Goal: Task Accomplishment & Management: Manage account settings

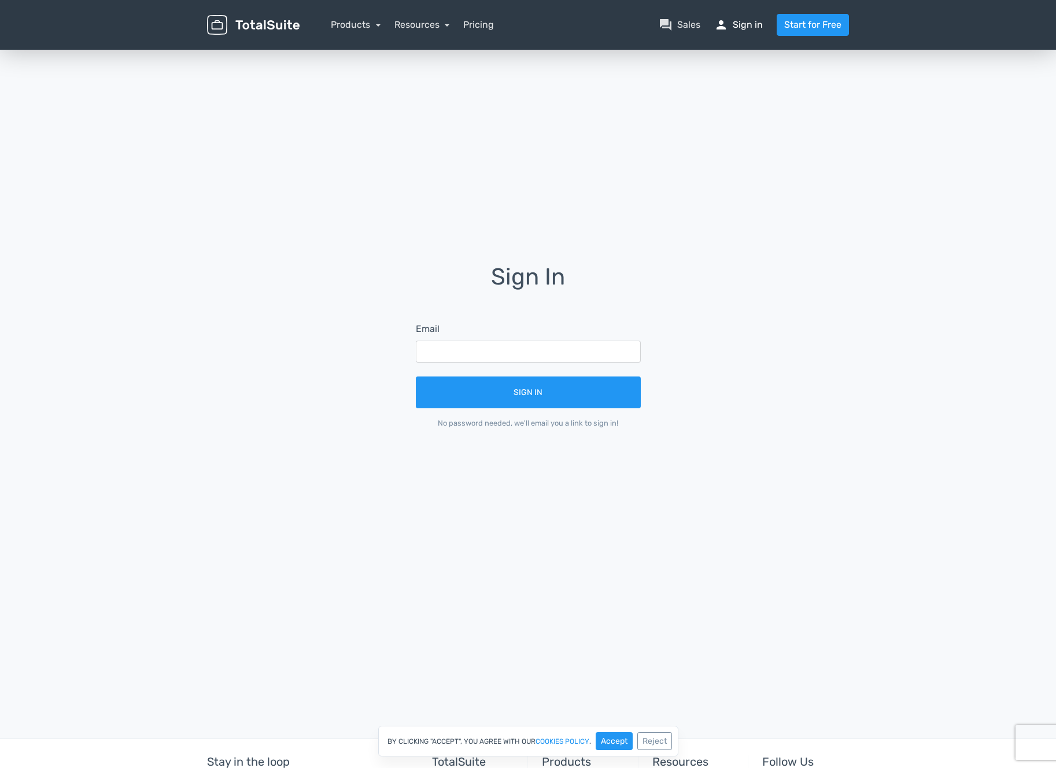
click at [748, 24] on link "person Sign in" at bounding box center [738, 25] width 49 height 14
click at [594, 354] on input "text" at bounding box center [528, 352] width 225 height 22
type input "[EMAIL_ADDRESS][DOMAIN_NAME]"
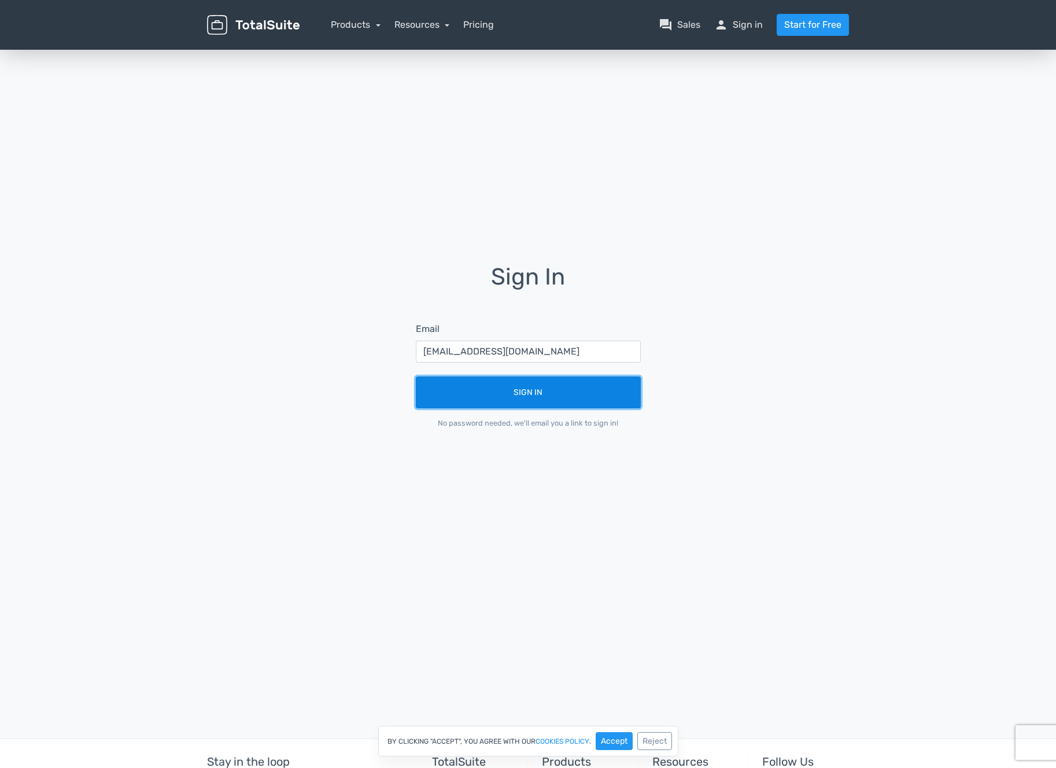
click at [549, 398] on button "Sign In" at bounding box center [528, 392] width 225 height 32
